Goal: Navigation & Orientation: Find specific page/section

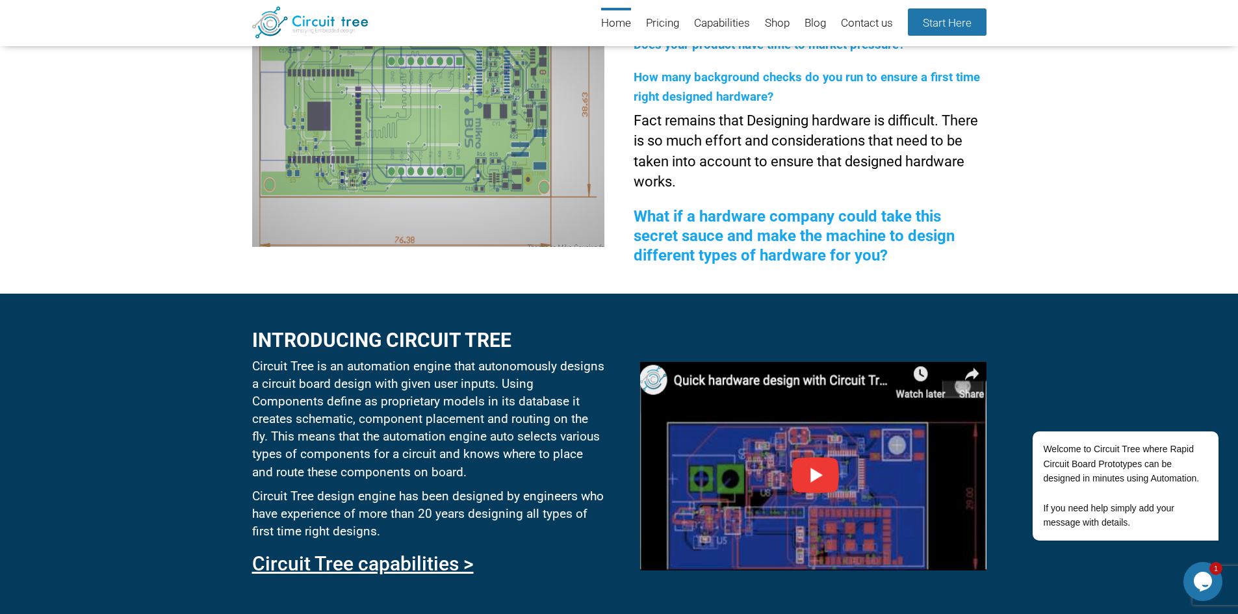
scroll to position [373, 0]
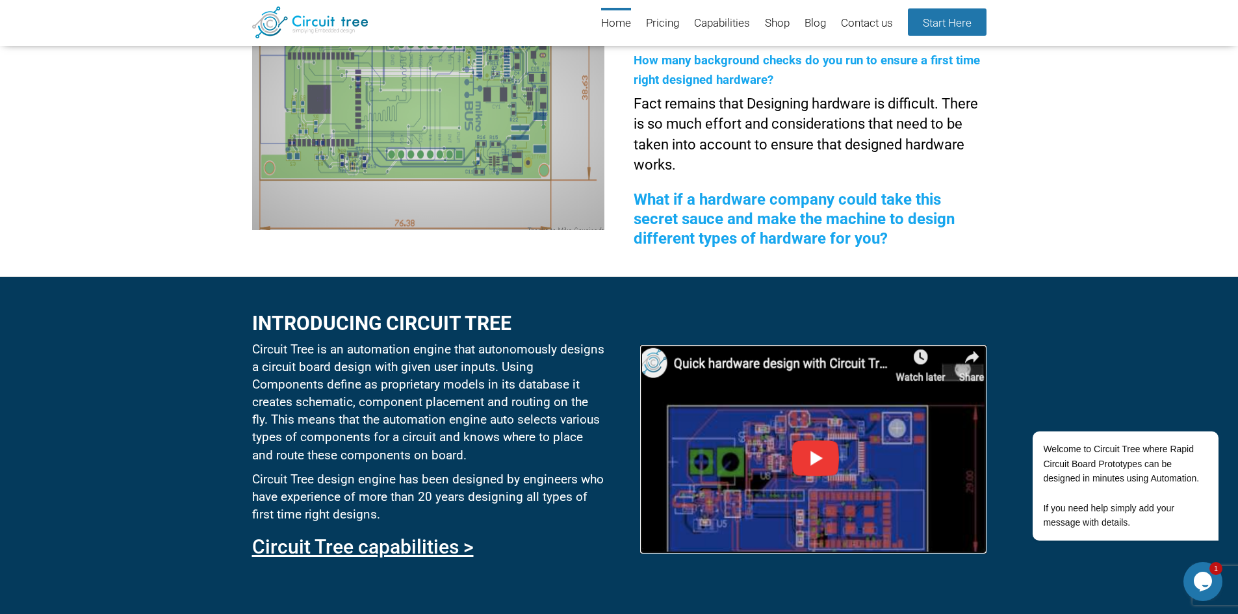
click at [792, 455] on img at bounding box center [813, 449] width 346 height 209
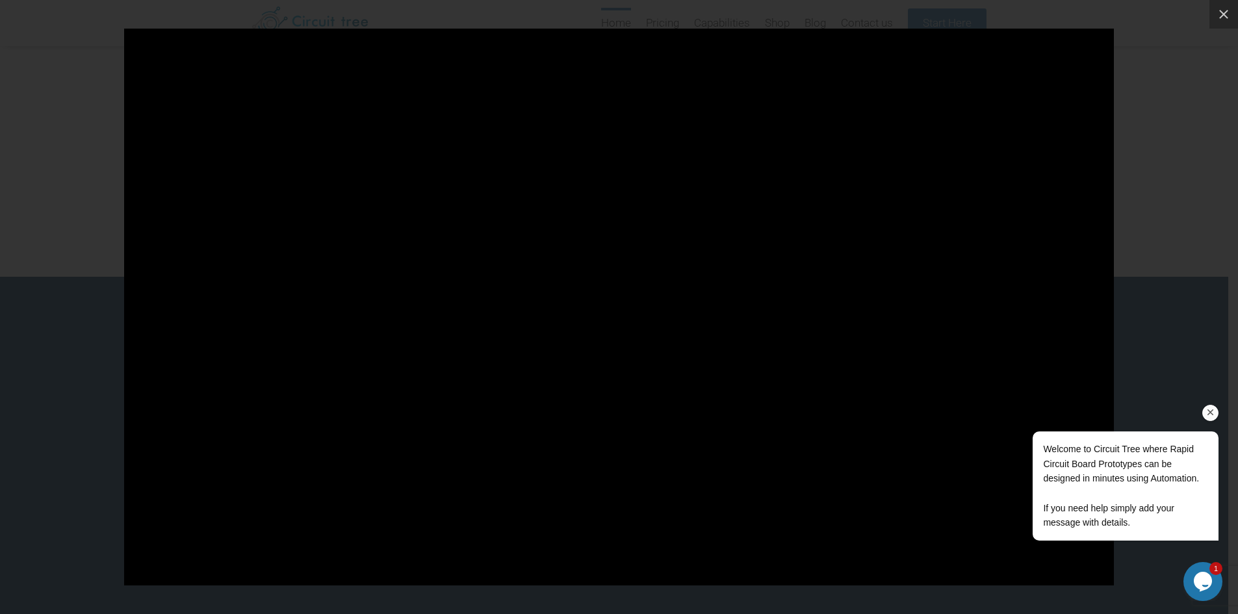
click at [1211, 413] on icon "Chat attention grabber" at bounding box center [1211, 413] width 12 height 12
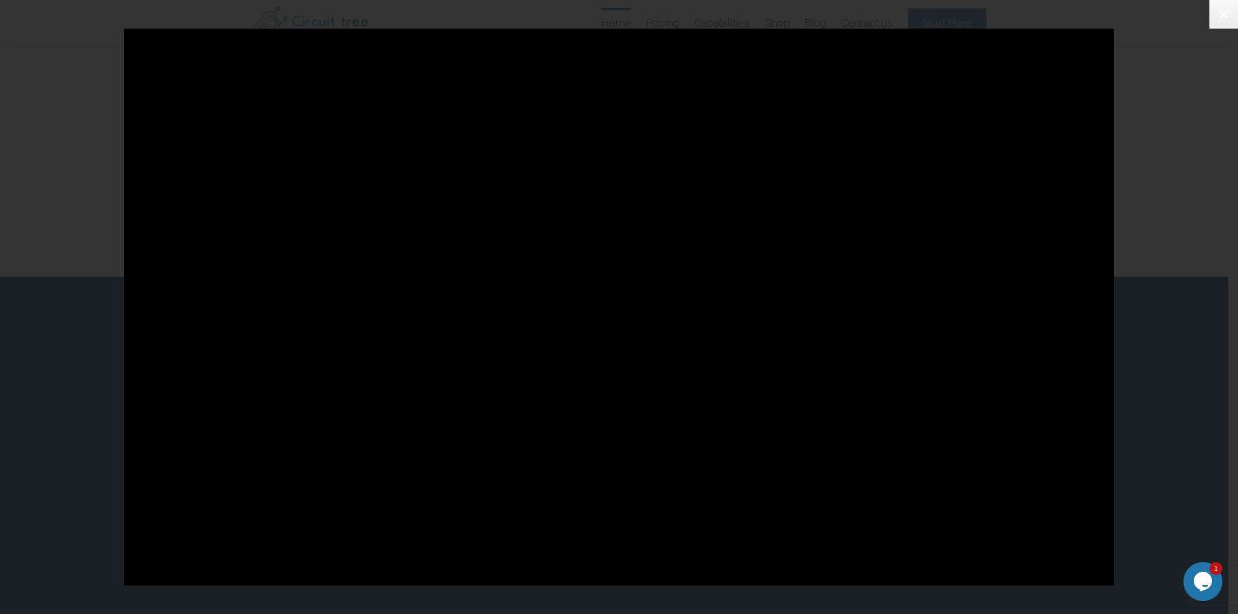
click at [1219, 6] on icon at bounding box center [1224, 14] width 16 height 16
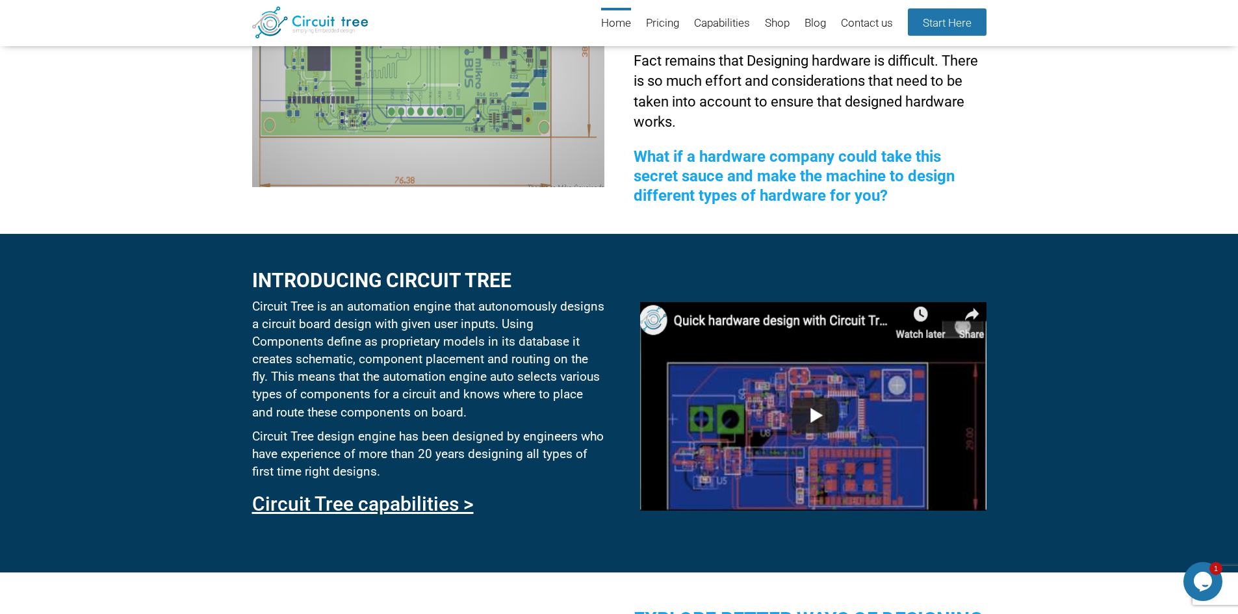
scroll to position [307, 0]
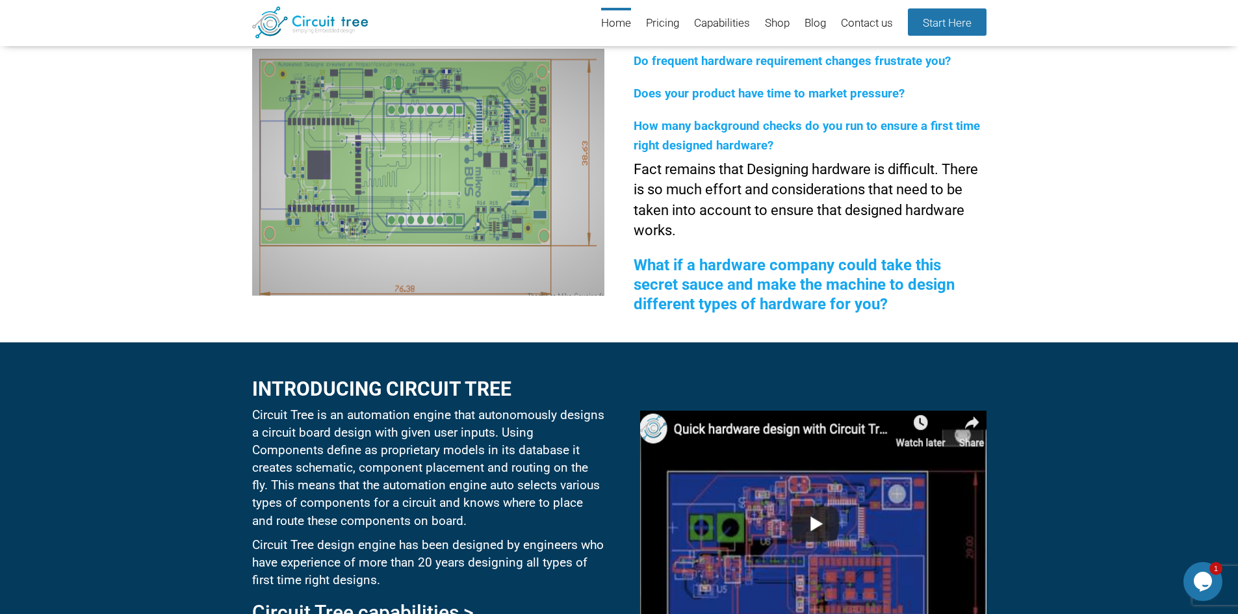
click at [801, 27] on li "Blog" at bounding box center [809, 24] width 34 height 32
click at [809, 23] on link "Blog" at bounding box center [815, 24] width 21 height 32
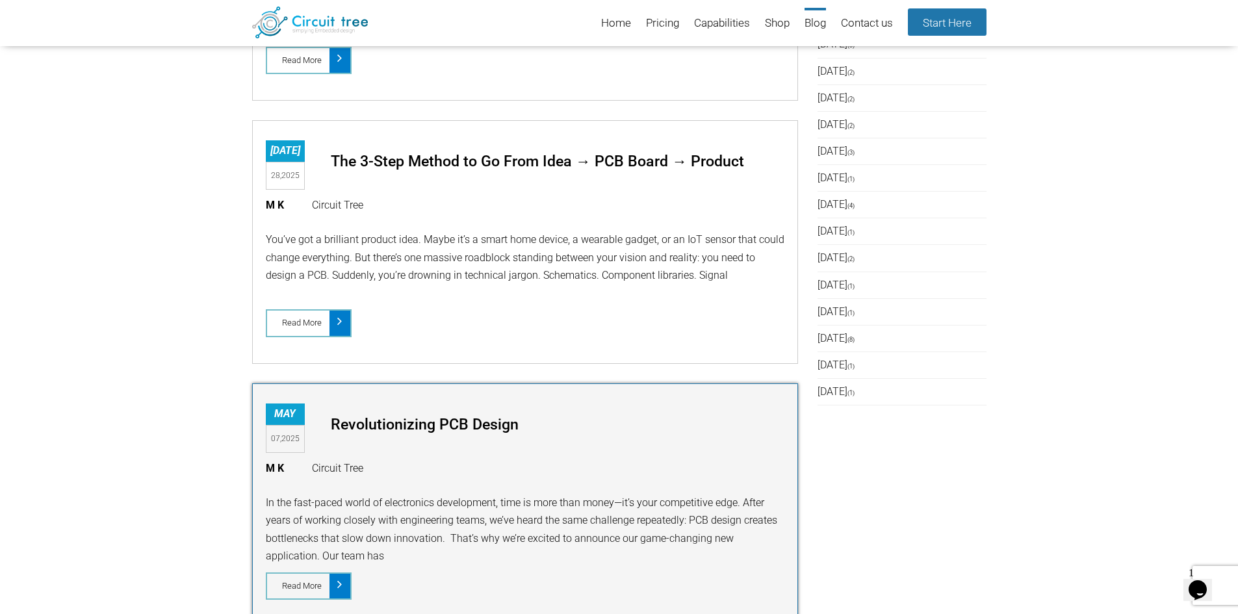
scroll to position [762, 0]
